Goal: Communication & Community: Answer question/provide support

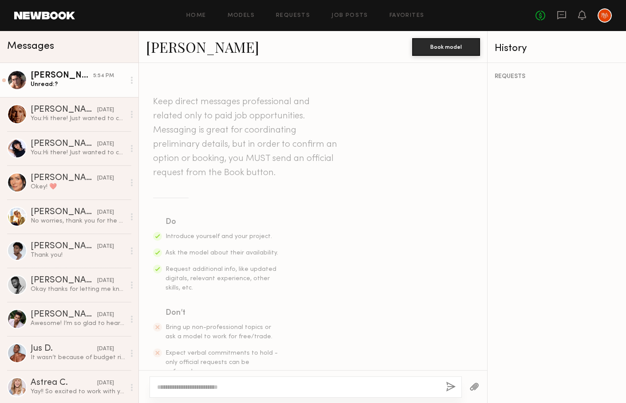
click at [79, 78] on div "Pablo V." at bounding box center [62, 75] width 63 height 9
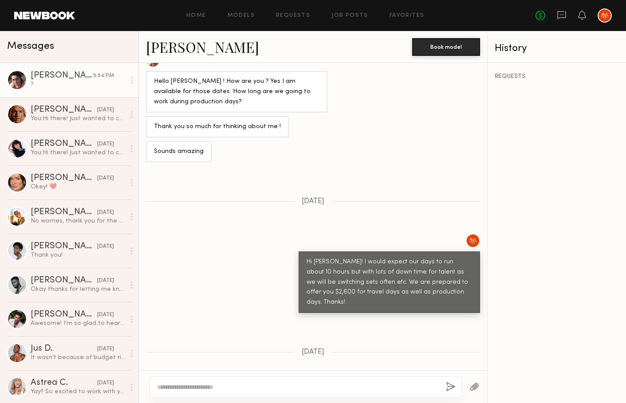
scroll to position [1951, 0]
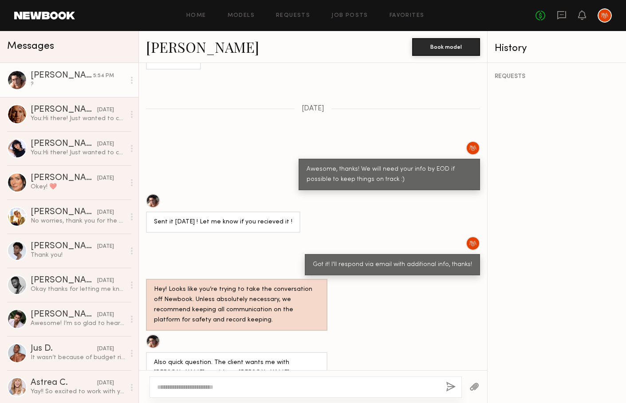
click at [177, 47] on link "Pablo V." at bounding box center [202, 46] width 113 height 19
click at [229, 385] on textarea at bounding box center [298, 387] width 282 height 9
type textarea "**********"
click at [475, 390] on button "button" at bounding box center [474, 387] width 10 height 11
click at [474, 385] on button "button" at bounding box center [474, 387] width 10 height 11
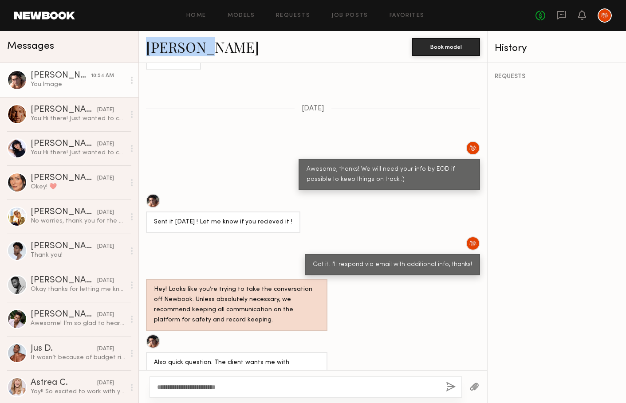
scroll to position [2266, 0]
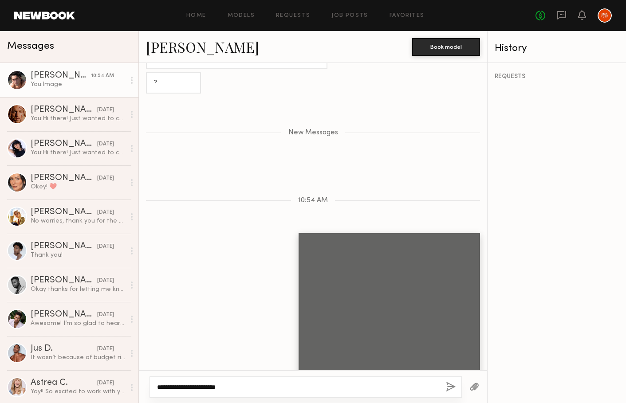
click at [308, 383] on textarea "**********" at bounding box center [298, 387] width 282 height 9
click at [450, 387] on button "button" at bounding box center [451, 387] width 10 height 11
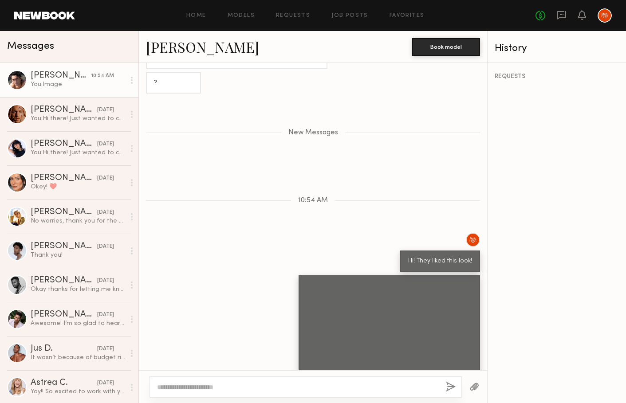
scroll to position [2309, 0]
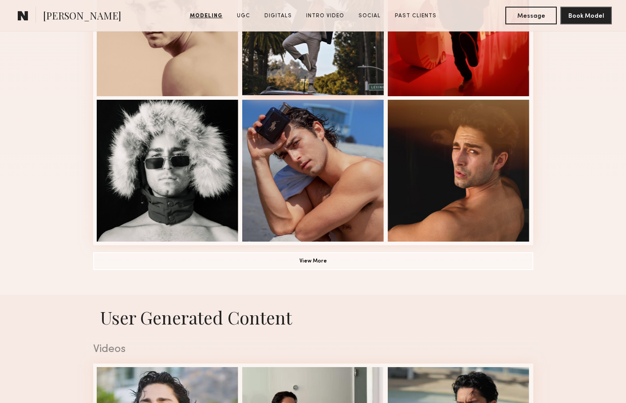
scroll to position [603, 0]
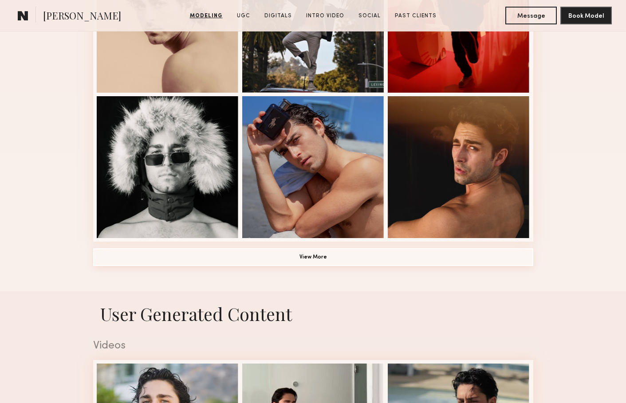
click at [310, 263] on button "View More" at bounding box center [313, 257] width 440 height 18
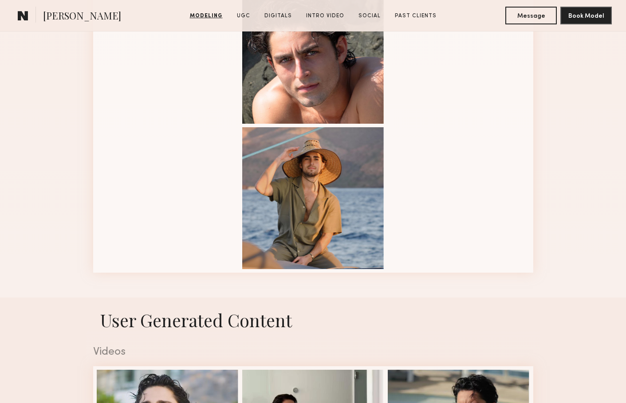
scroll to position [867, 0]
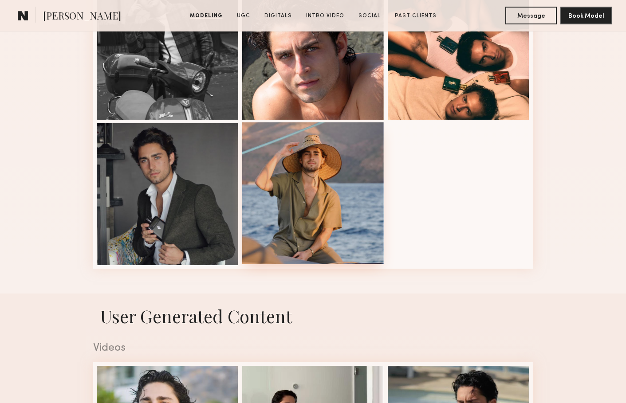
click at [331, 185] on div at bounding box center [313, 193] width 142 height 142
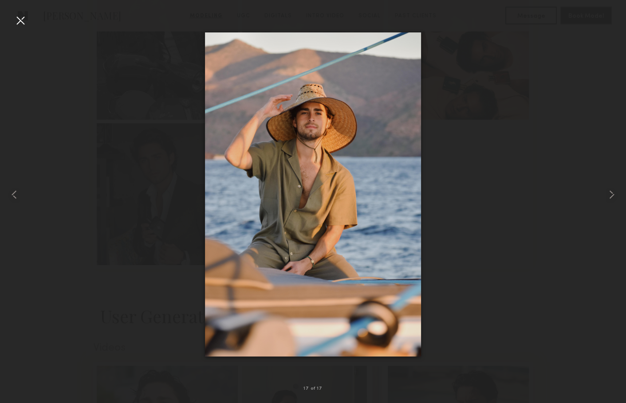
click at [23, 24] on div at bounding box center [20, 20] width 14 height 14
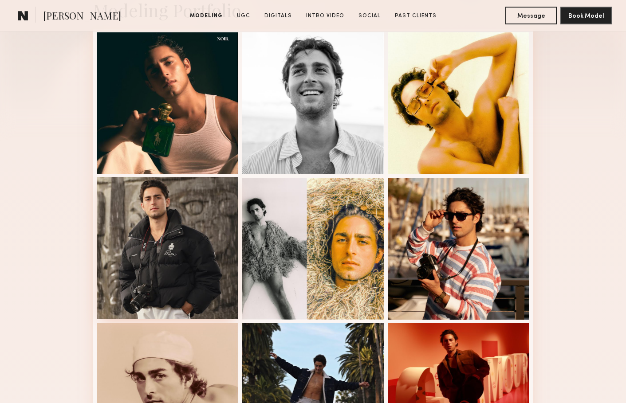
scroll to position [229, 0]
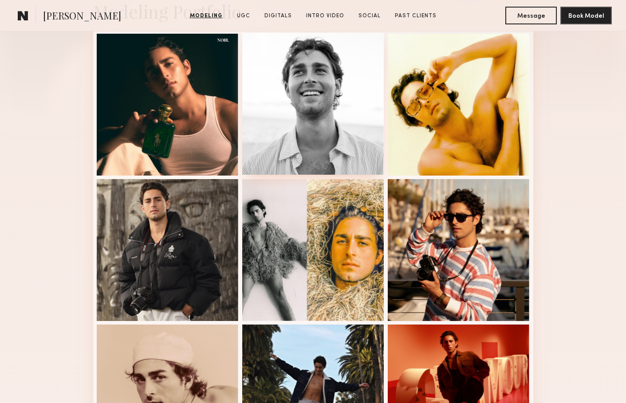
click at [295, 133] on div at bounding box center [313, 104] width 142 height 142
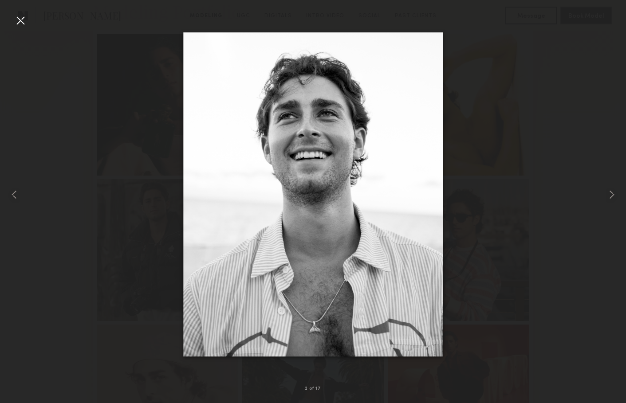
click at [19, 21] on div at bounding box center [20, 20] width 14 height 14
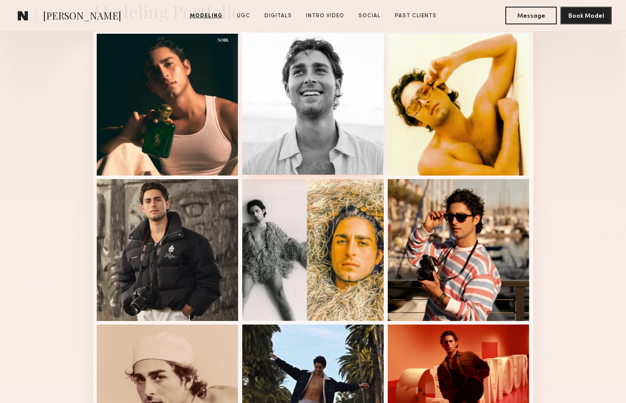
click at [303, 116] on div at bounding box center [313, 104] width 142 height 142
